Goal: Task Accomplishment & Management: Manage account settings

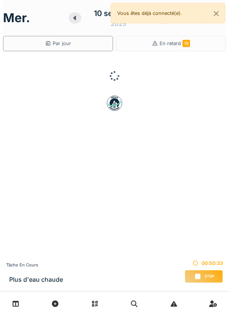
click at [211, 273] on div "Stop" at bounding box center [204, 276] width 38 height 13
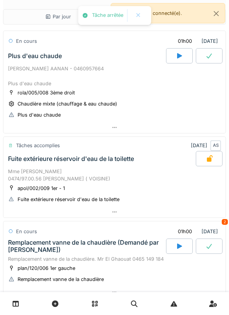
click at [136, 131] on div at bounding box center [114, 127] width 223 height 11
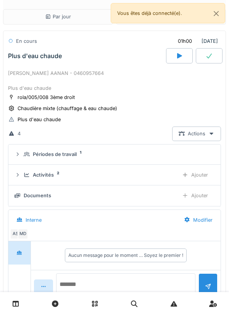
click at [158, 281] on textarea at bounding box center [126, 285] width 140 height 24
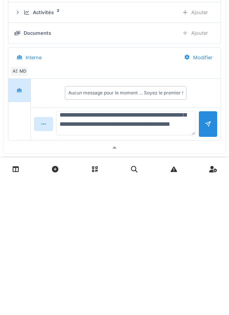
scroll to position [37, 0]
type textarea "**********"
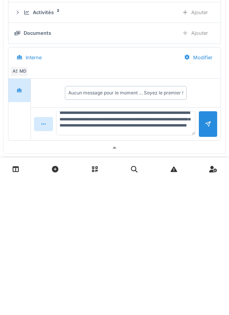
click at [205, 267] on div at bounding box center [208, 259] width 19 height 26
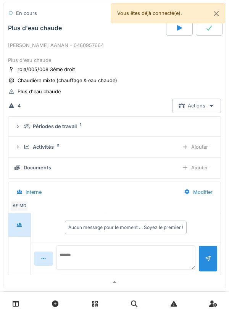
scroll to position [0, 0]
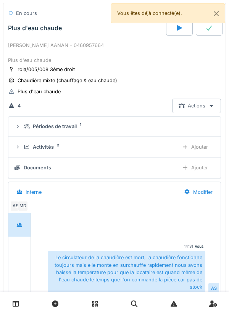
click at [200, 170] on div "Ajouter" at bounding box center [195, 168] width 39 height 14
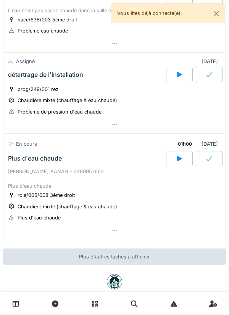
scroll to position [412, 0]
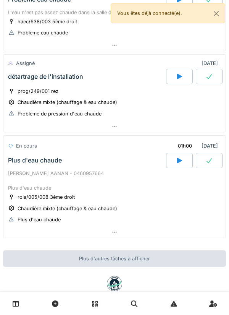
click at [100, 234] on div at bounding box center [114, 232] width 223 height 11
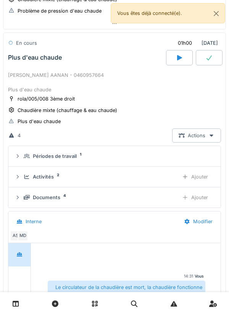
scroll to position [517, 0]
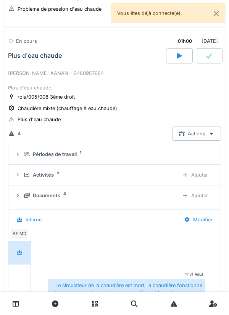
click at [198, 172] on div "Ajouter" at bounding box center [195, 175] width 39 height 14
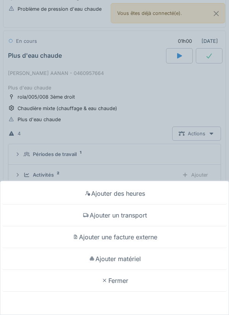
click at [138, 262] on div "Ajouter matériel" at bounding box center [115, 259] width 226 height 22
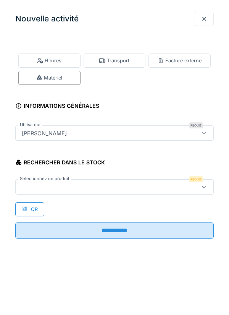
click at [139, 194] on div at bounding box center [114, 186] width 199 height 15
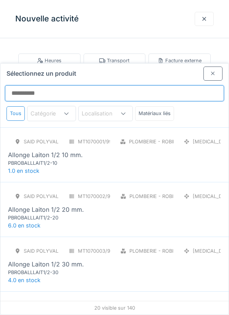
click at [177, 85] on input "Sélectionnez un produit" at bounding box center [115, 93] width 220 height 16
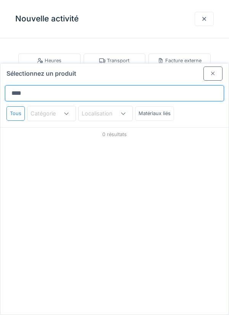
type input "*****"
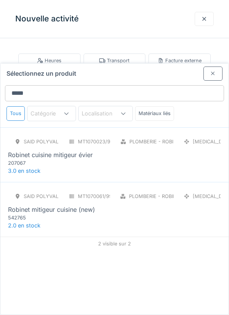
click at [103, 135] on div "SAID polyvalent RE MT1070023/999/012 Plomberie - Robinetterie PCE Robinet cuisi…" at bounding box center [114, 151] width 213 height 32
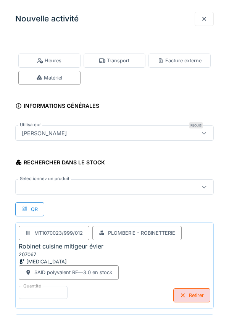
scroll to position [0, 0]
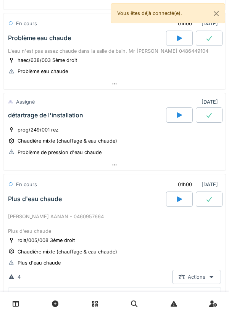
scroll to position [371, 0]
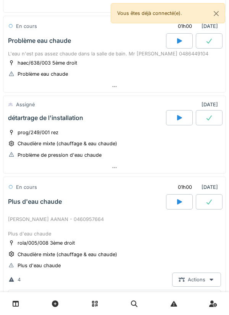
click at [145, 66] on div "haec/638/003 5ème droit Problème eau chaude" at bounding box center [114, 68] width 213 height 19
click at [140, 82] on div at bounding box center [114, 86] width 223 height 11
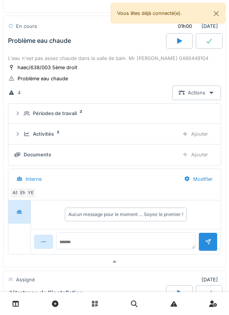
scroll to position [356, 0]
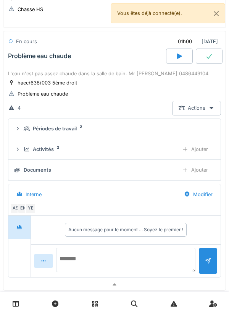
click at [83, 255] on textarea at bounding box center [126, 260] width 140 height 24
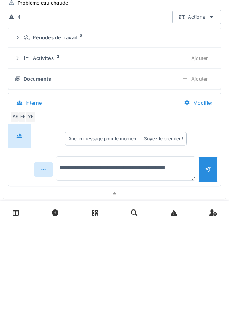
type textarea "**********"
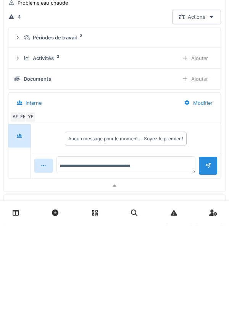
click at [208, 265] on div at bounding box center [208, 257] width 19 height 19
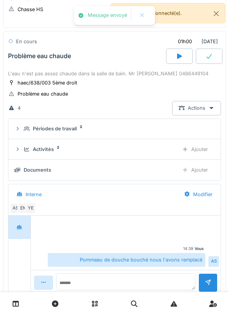
click at [205, 149] on div "Ajouter" at bounding box center [195, 149] width 39 height 14
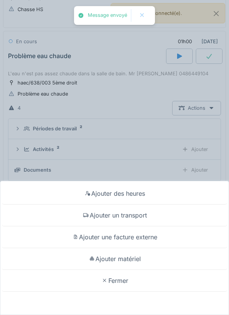
click at [139, 257] on div "Ajouter matériel" at bounding box center [115, 259] width 226 height 22
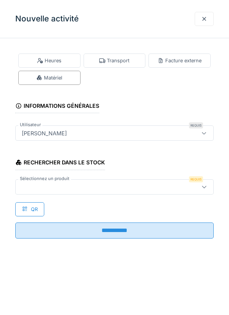
click at [178, 186] on div at bounding box center [102, 187] width 167 height 8
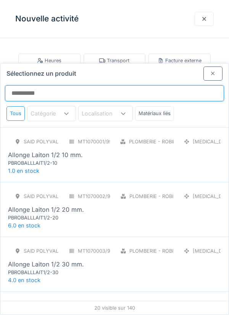
click at [187, 85] on input "Sélectionnez un produit" at bounding box center [115, 93] width 220 height 16
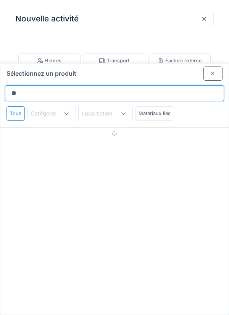
type input "*"
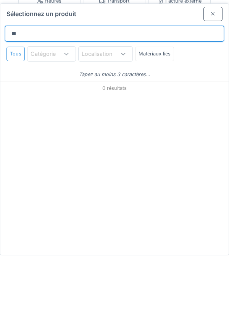
type input "*"
type input "*****"
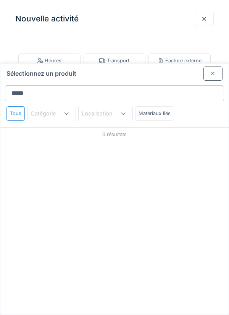
click at [220, 67] on div at bounding box center [213, 74] width 19 height 14
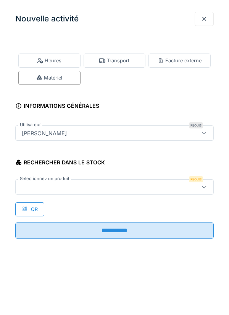
click at [204, 20] on div at bounding box center [205, 18] width 6 height 7
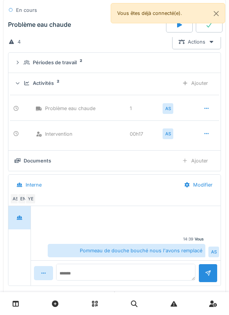
scroll to position [421, 0]
click at [169, 273] on textarea at bounding box center [126, 276] width 140 height 24
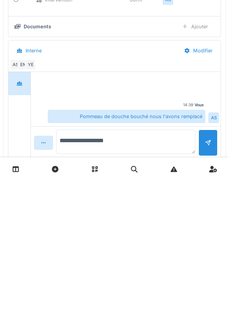
type textarea "**********"
click at [204, 277] on div at bounding box center [208, 273] width 19 height 19
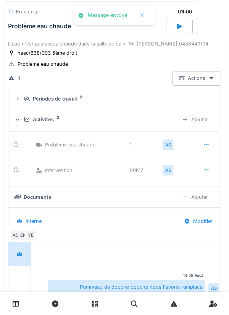
scroll to position [366, 0]
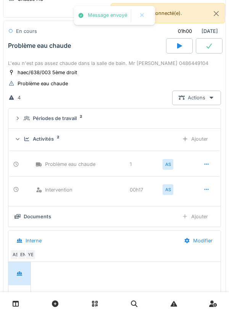
click at [206, 50] on div at bounding box center [209, 45] width 27 height 15
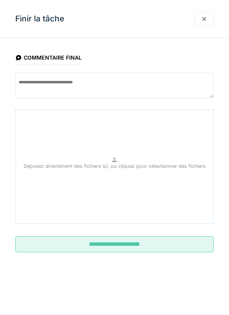
click at [158, 245] on input "**********" at bounding box center [114, 244] width 199 height 16
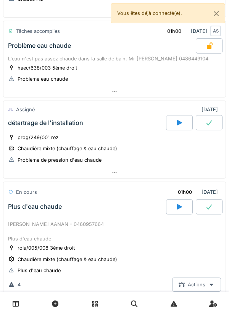
click at [172, 174] on div at bounding box center [114, 172] width 223 height 11
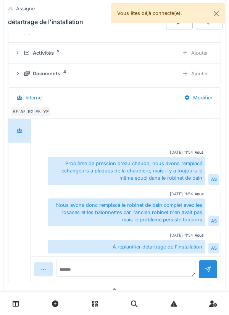
scroll to position [534, 0]
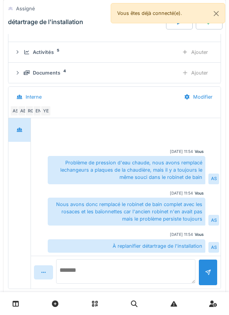
click at [159, 266] on textarea at bounding box center [126, 271] width 140 height 24
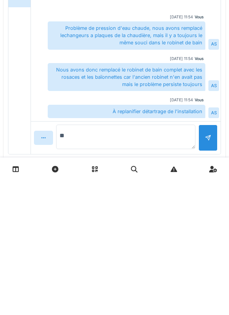
type textarea "*"
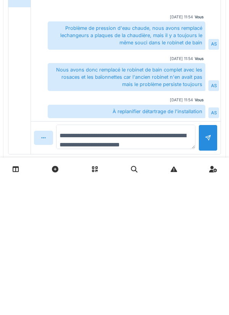
click at [102, 270] on textarea "**********" at bounding box center [126, 271] width 140 height 24
click at [104, 268] on textarea "**********" at bounding box center [126, 271] width 140 height 24
type textarea "**********"
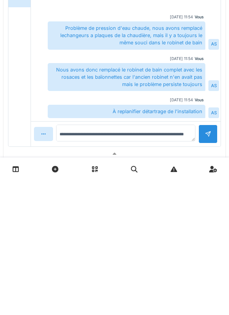
click at [208, 278] on div at bounding box center [208, 268] width 19 height 19
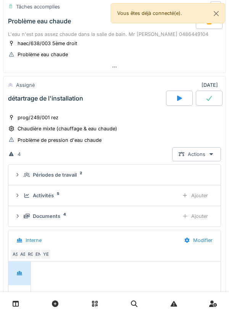
scroll to position [384, 0]
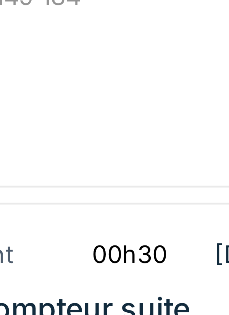
scroll to position [9, 0]
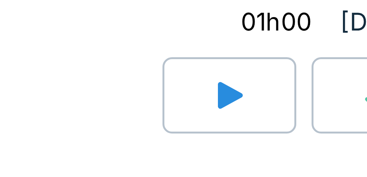
click at [229, 144] on div "En cours 01h00 10/09/2025 2" at bounding box center [209, 146] width 299 height 14
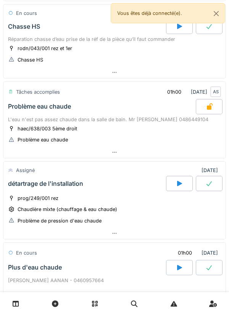
scroll to position [0, 0]
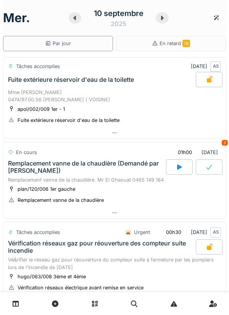
scroll to position [9, 0]
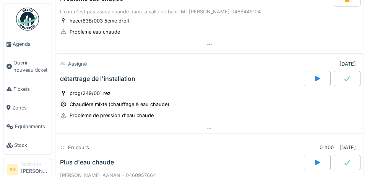
scroll to position [407, 0]
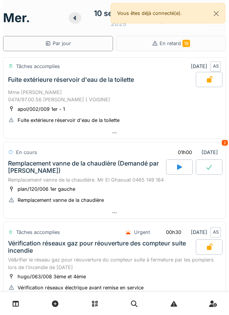
scroll to position [510, 0]
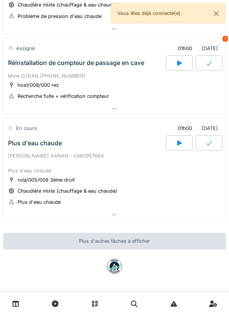
click at [178, 64] on icon at bounding box center [179, 62] width 5 height 5
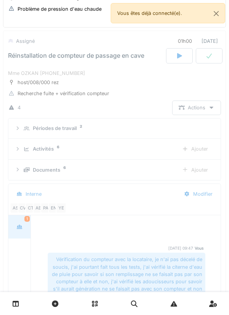
scroll to position [119, 0]
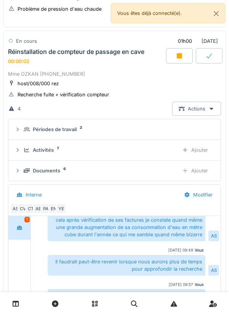
click at [188, 155] on div "Ajouter" at bounding box center [195, 150] width 39 height 14
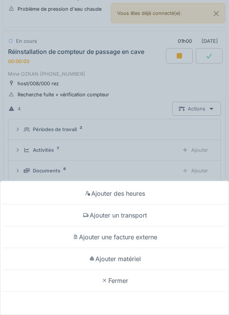
click at [158, 213] on div "Ajouter un transport" at bounding box center [115, 216] width 226 height 22
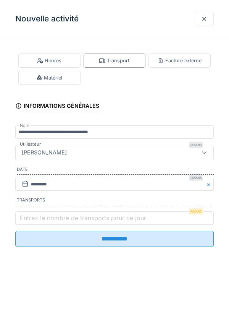
click at [127, 223] on label "Entrez le nombre de transports pour ce jour" at bounding box center [83, 217] width 130 height 9
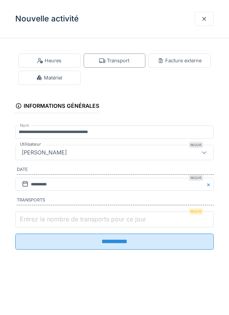
click at [127, 223] on input "Entrez le nombre de transports pour ce jour" at bounding box center [114, 220] width 199 height 16
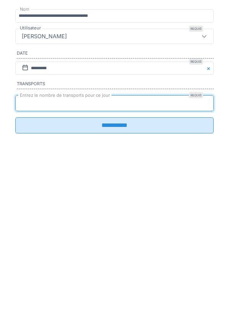
type input "*"
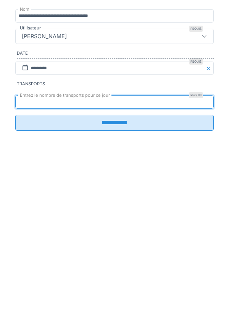
click at [114, 247] on input "**********" at bounding box center [114, 239] width 199 height 16
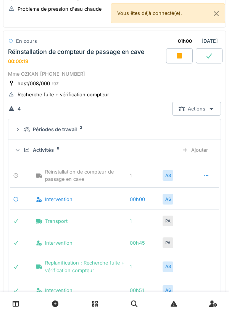
click at [195, 150] on div "Ajouter" at bounding box center [195, 150] width 39 height 14
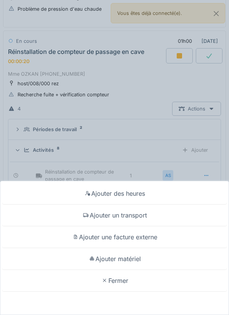
click at [161, 155] on div "Ajouter des heures Ajouter un transport Ajouter une facture externe Ajouter mat…" at bounding box center [114, 157] width 229 height 315
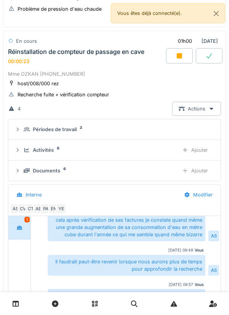
click at [185, 56] on div at bounding box center [179, 55] width 27 height 15
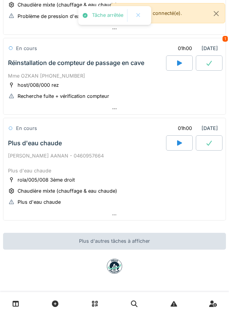
scroll to position [510, 0]
click at [106, 111] on div at bounding box center [114, 108] width 223 height 11
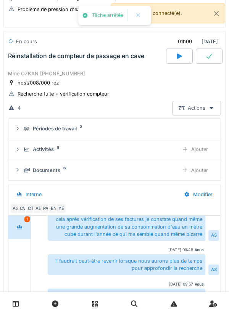
scroll to position [517, 0]
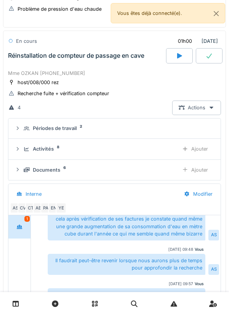
click at [189, 146] on div "Ajouter" at bounding box center [195, 149] width 39 height 14
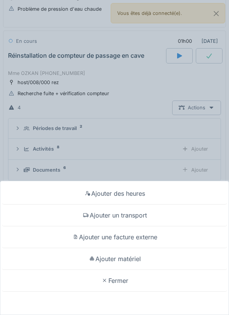
click at [142, 153] on div "Ajouter des heures Ajouter un transport Ajouter une facture externe Ajouter mat…" at bounding box center [114, 157] width 229 height 315
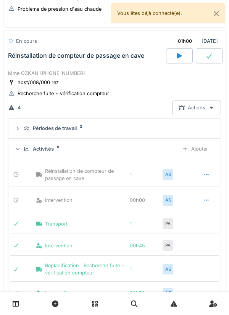
click at [134, 150] on div "Activités 8" at bounding box center [98, 148] width 149 height 7
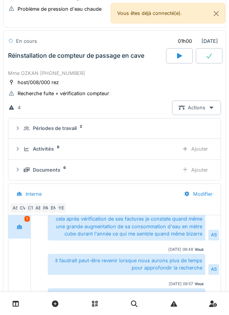
click at [150, 153] on div "Activités 8" at bounding box center [98, 148] width 149 height 7
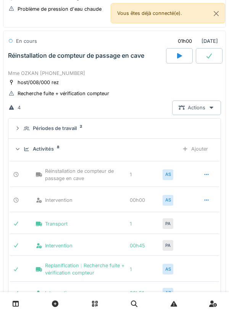
click at [207, 200] on icon at bounding box center [207, 200] width 4 height 1
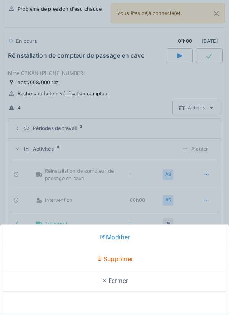
click at [124, 241] on div "Modifier" at bounding box center [115, 237] width 226 height 22
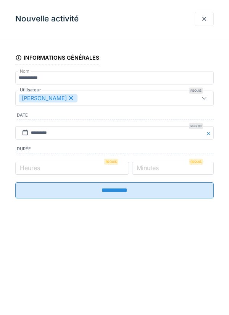
click at [158, 172] on label "Minutes" at bounding box center [147, 167] width 25 height 9
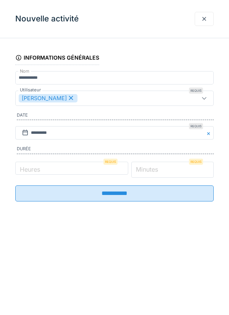
click at [158, 174] on input "*" at bounding box center [173, 170] width 83 height 16
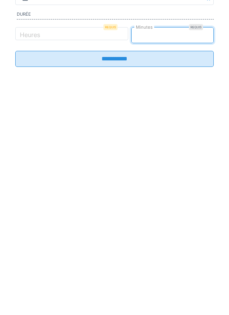
type input "**"
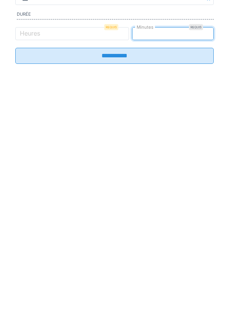
click at [175, 196] on input "**********" at bounding box center [114, 190] width 199 height 16
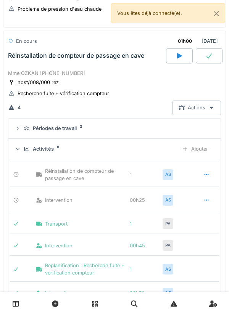
click at [200, 155] on div "Ajouter" at bounding box center [195, 149] width 39 height 14
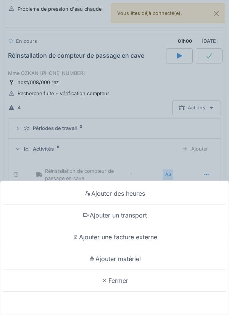
click at [157, 124] on div "Ajouter des heures Ajouter un transport Ajouter une facture externe Ajouter mat…" at bounding box center [114, 157] width 229 height 315
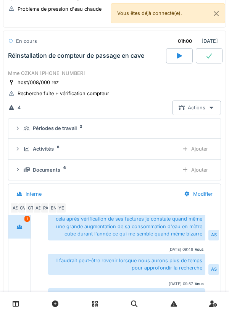
click at [205, 148] on div "Ajouter" at bounding box center [195, 149] width 39 height 14
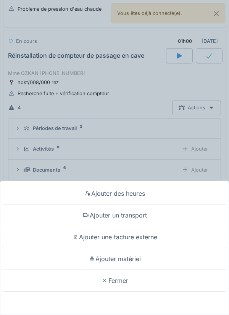
click at [146, 257] on div "Ajouter matériel" at bounding box center [115, 259] width 226 height 22
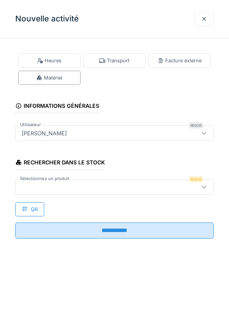
click at [135, 193] on div at bounding box center [114, 186] width 199 height 15
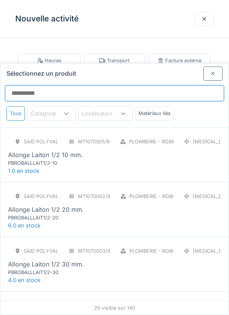
click at [169, 85] on input "Sélectionnez un produit" at bounding box center [115, 93] width 220 height 16
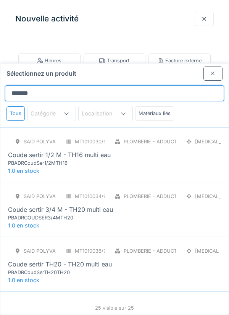
click at [190, 85] on input "******" at bounding box center [115, 93] width 220 height 16
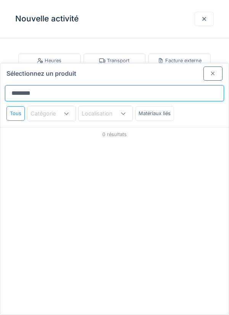
type input "******"
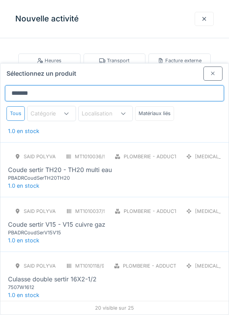
scroll to position [106, 0]
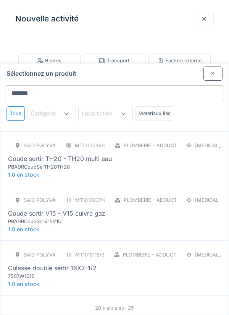
click at [214, 70] on div at bounding box center [213, 73] width 6 height 7
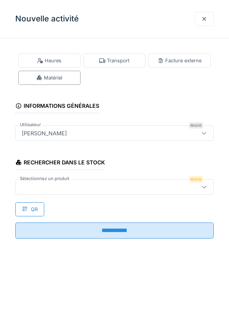
click at [205, 20] on div at bounding box center [205, 18] width 6 height 7
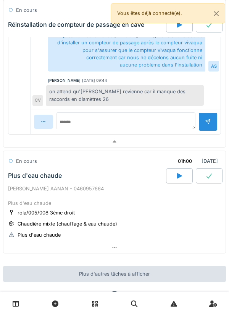
scroll to position [1015, 0]
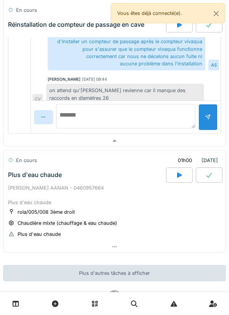
click at [166, 120] on textarea at bounding box center [126, 116] width 140 height 24
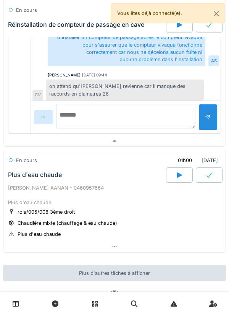
scroll to position [127, 0]
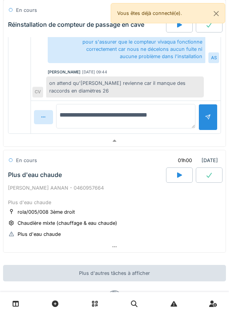
type textarea "**********"
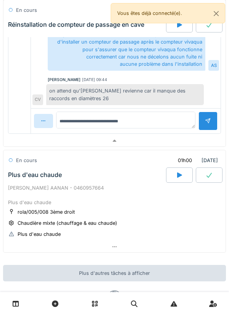
click at [205, 116] on div at bounding box center [208, 121] width 19 height 19
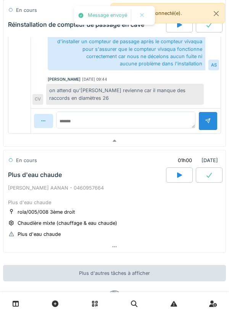
scroll to position [146, 0]
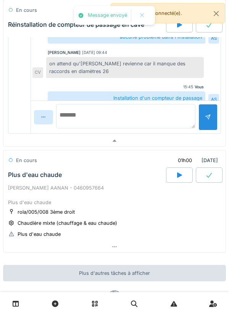
click at [172, 120] on textarea at bounding box center [126, 116] width 140 height 24
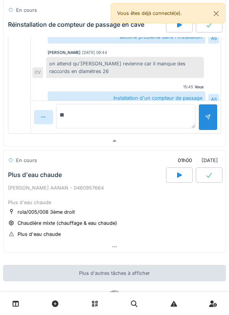
type textarea "*"
type textarea "**********"
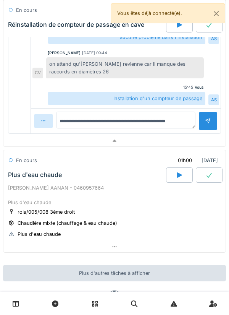
click at [209, 118] on div at bounding box center [208, 120] width 6 height 7
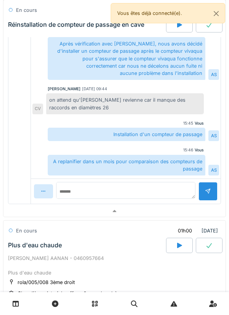
click at [160, 212] on div at bounding box center [114, 211] width 223 height 11
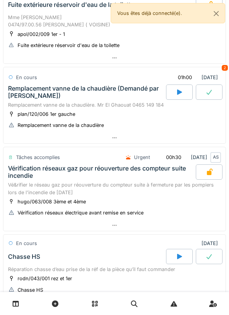
scroll to position [0, 0]
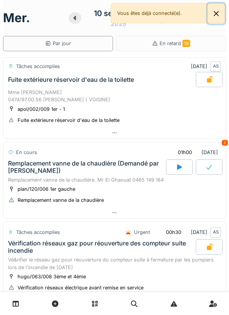
click at [224, 9] on button "Close" at bounding box center [216, 13] width 17 height 20
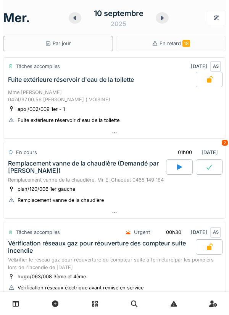
click at [156, 16] on div at bounding box center [162, 17] width 13 height 11
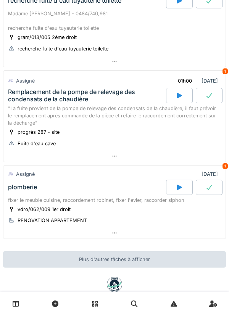
scroll to position [185, 0]
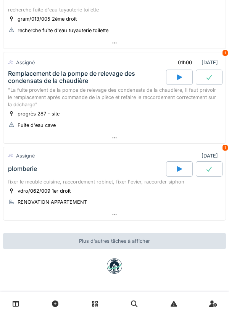
click at [159, 218] on div at bounding box center [114, 214] width 223 height 11
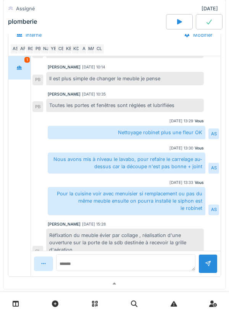
scroll to position [93, 0]
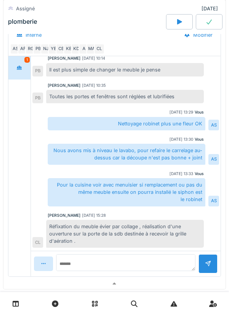
click at [174, 284] on div at bounding box center [114, 283] width 223 height 11
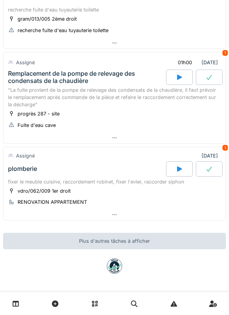
click at [187, 211] on div at bounding box center [114, 214] width 223 height 11
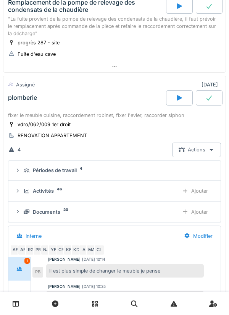
scroll to position [301, 0]
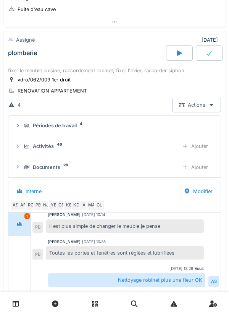
click at [168, 164] on div "Documents 20" at bounding box center [98, 167] width 149 height 7
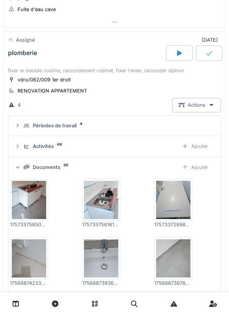
click at [39, 202] on img at bounding box center [29, 200] width 34 height 38
click at [117, 198] on img at bounding box center [101, 200] width 34 height 38
click at [185, 196] on img at bounding box center [173, 200] width 34 height 38
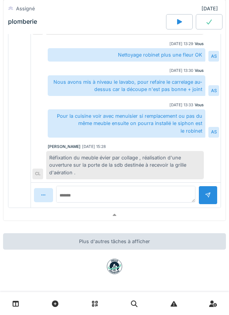
scroll to position [936, 0]
click at [167, 218] on div at bounding box center [114, 214] width 223 height 11
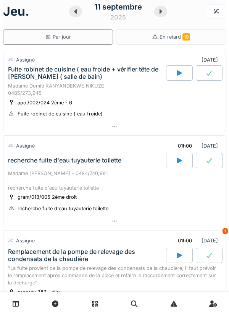
scroll to position [0, 0]
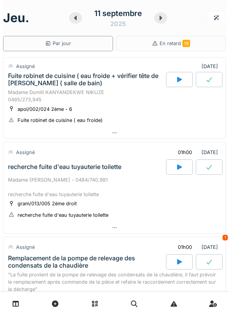
click at [178, 242] on div "01h00" at bounding box center [185, 247] width 27 height 14
click at [169, 26] on div "[DATE]" at bounding box center [114, 18] width 223 height 24
click at [162, 19] on icon at bounding box center [161, 18] width 8 height 6
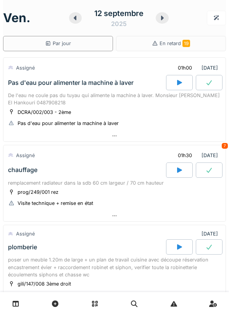
click at [166, 16] on div at bounding box center [162, 17] width 13 height 11
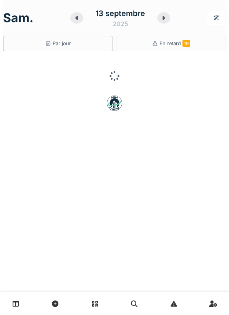
click at [169, 16] on div at bounding box center [164, 17] width 13 height 11
click at [168, 18] on div at bounding box center [162, 17] width 13 height 11
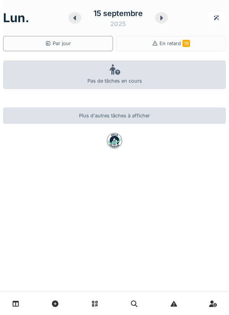
click at [166, 21] on div at bounding box center [161, 17] width 13 height 11
